Goal: Task Accomplishment & Management: Use online tool/utility

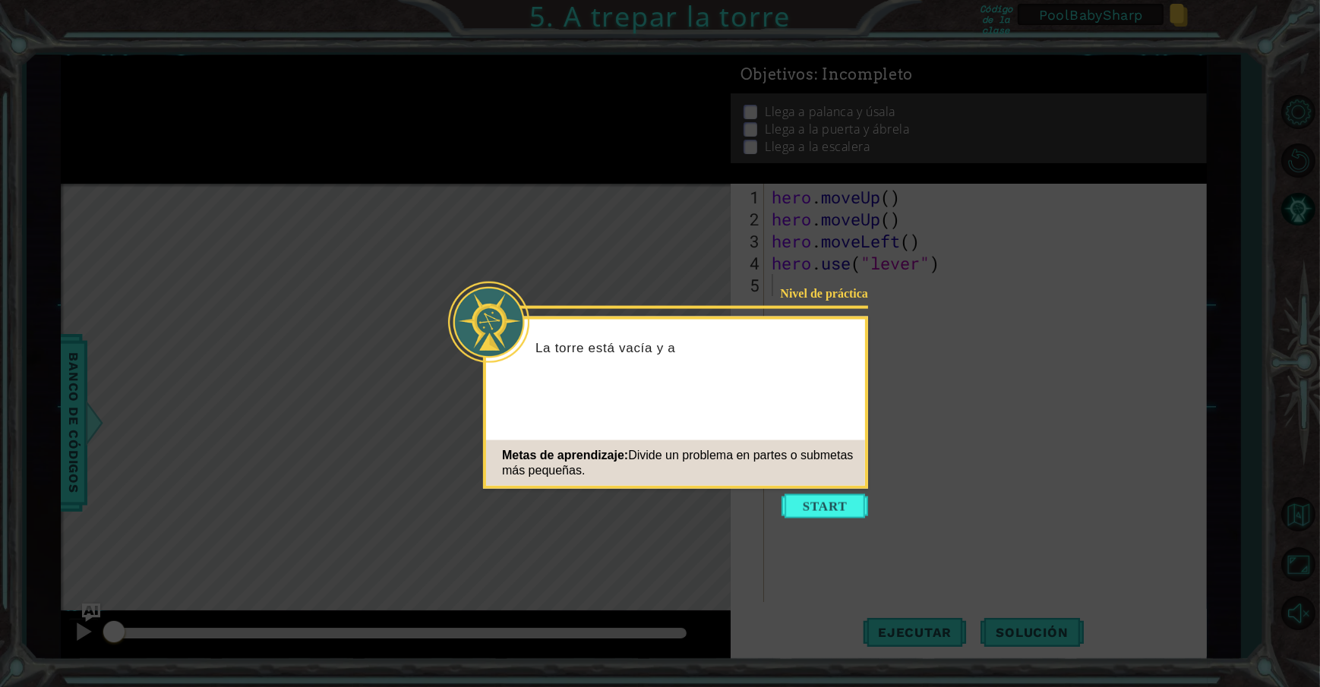
click at [828, 499] on button "Start" at bounding box center [824, 506] width 87 height 24
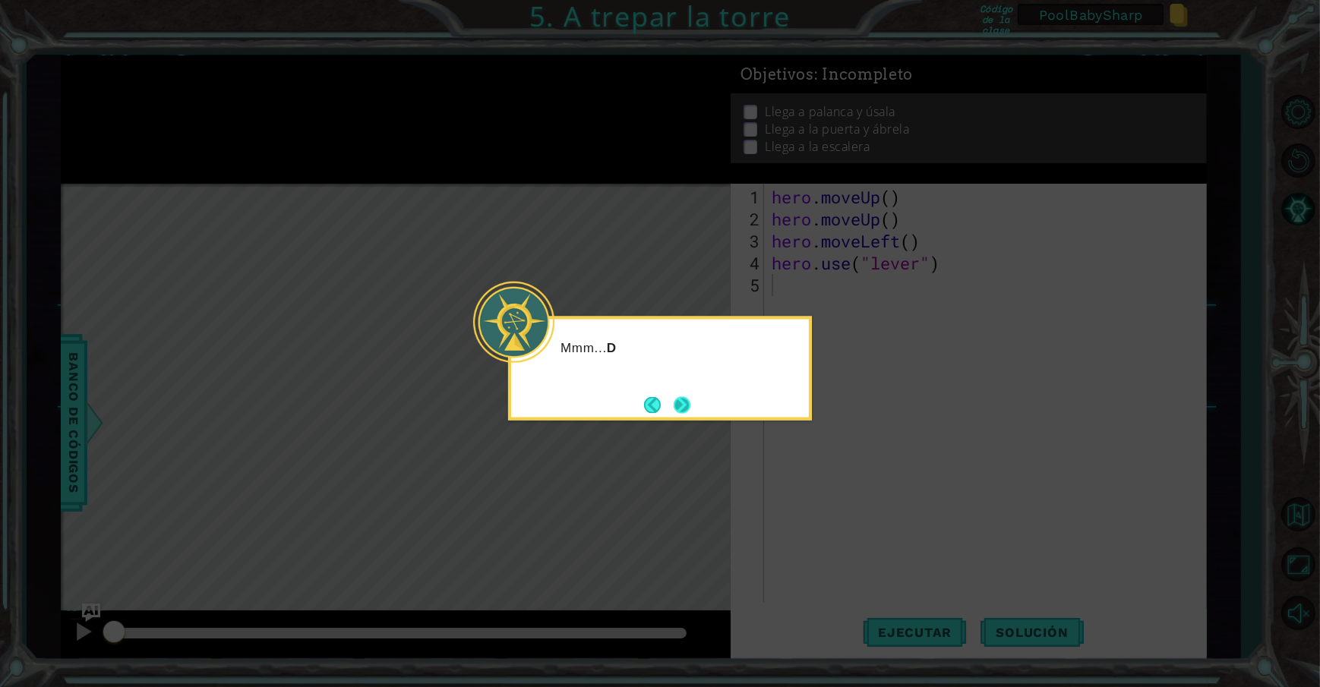
click at [687, 406] on button "Next" at bounding box center [682, 404] width 17 height 17
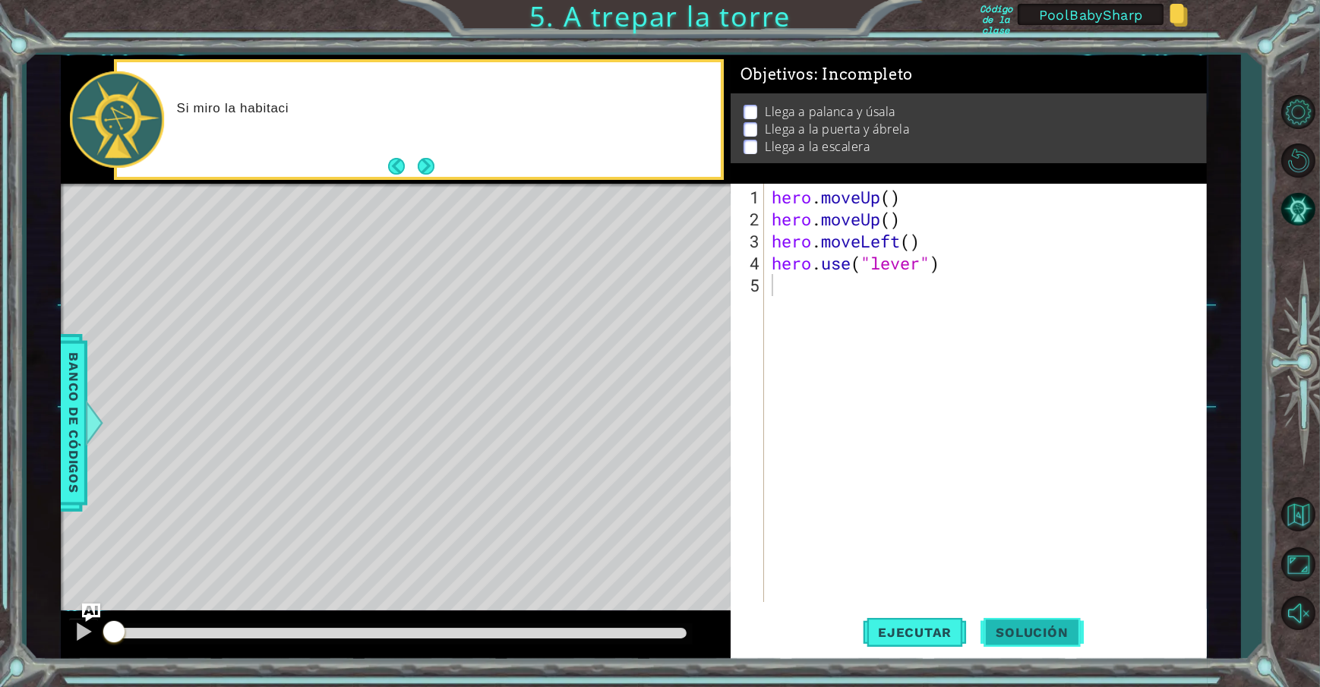
click at [1028, 633] on span "Solución" at bounding box center [1031, 632] width 103 height 15
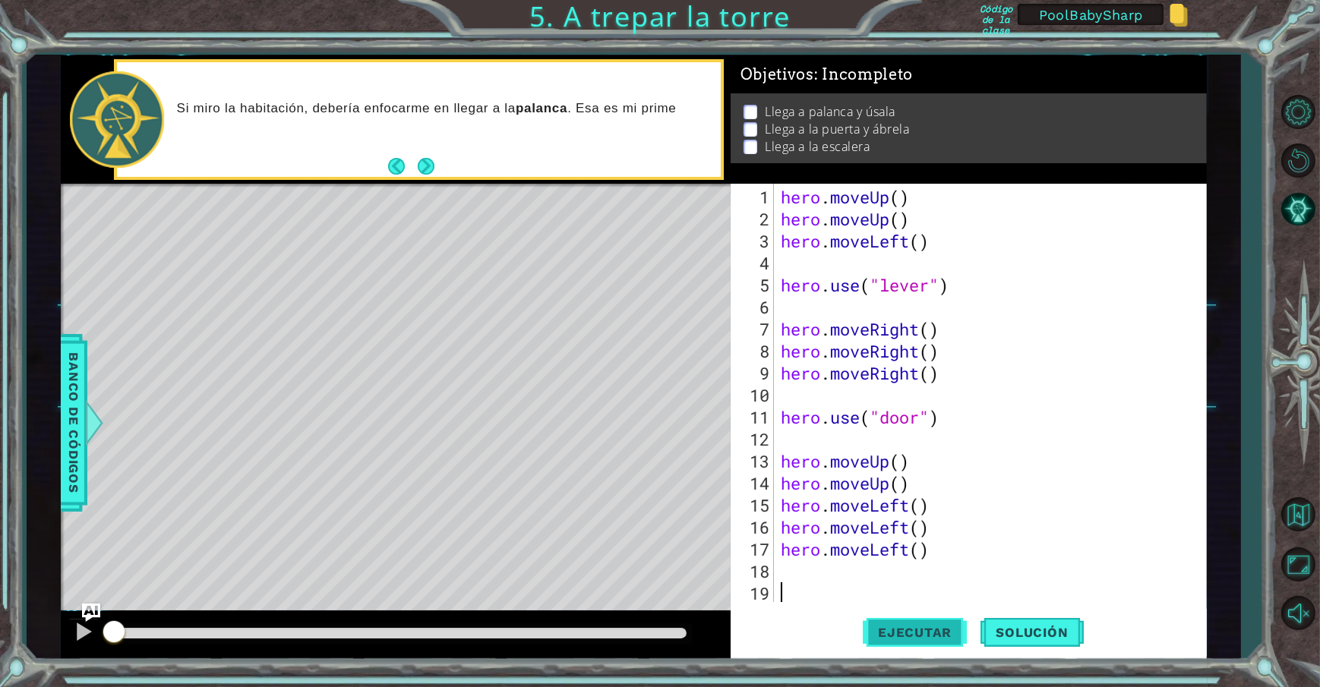
click at [936, 622] on button "Ejecutar" at bounding box center [915, 633] width 104 height 48
